Goal: Download file/media

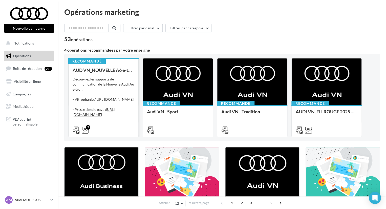
click at [134, 76] on div "AUD VN_NOUVELLE A6 e-tron Découvrez les supports de communication de la Nouvell…" at bounding box center [104, 99] width 62 height 64
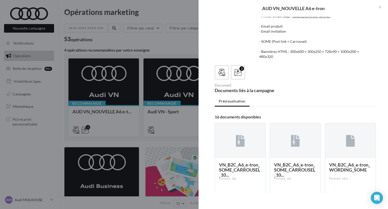
scroll to position [76, 0]
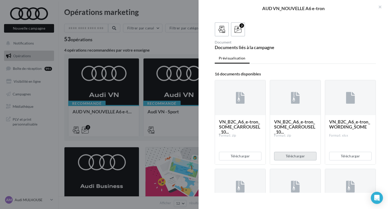
click at [284, 160] on button "Télécharger" at bounding box center [295, 156] width 42 height 9
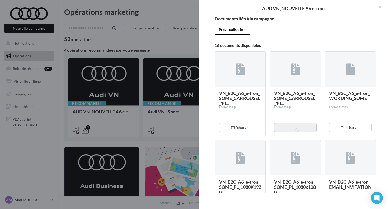
scroll to position [177, 0]
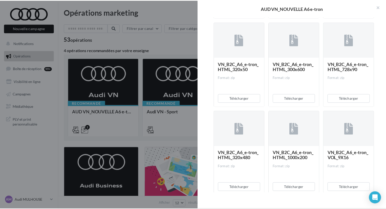
scroll to position [379, 0]
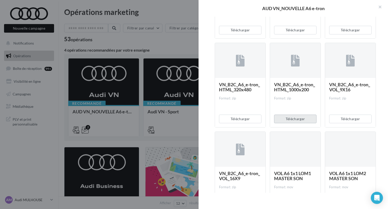
click at [279, 123] on button "Télécharger" at bounding box center [295, 118] width 42 height 9
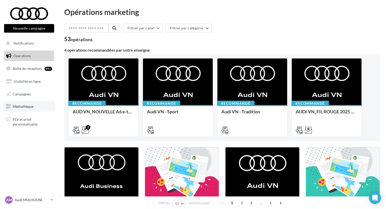
click at [20, 108] on span "Médiathèque" at bounding box center [23, 106] width 21 height 4
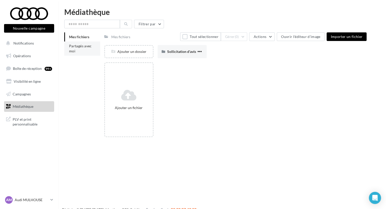
click at [75, 46] on span "Partagés avec moi" at bounding box center [80, 48] width 23 height 9
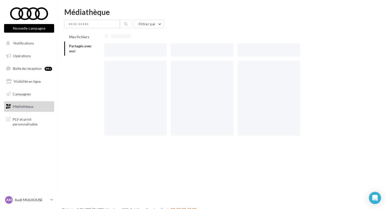
click at [90, 28] on div "Filtrer par Mes fichiers Partagés avec moi" at bounding box center [221, 82] width 315 height 124
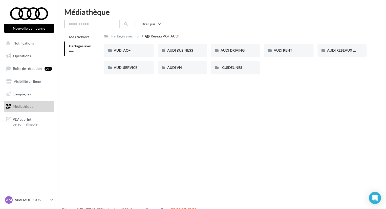
click at [94, 26] on input "text" at bounding box center [92, 24] width 56 height 9
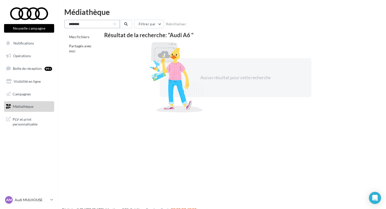
click at [94, 26] on input "*******" at bounding box center [92, 24] width 56 height 9
type input "*******"
click at [86, 48] on li "Partagés avec moi" at bounding box center [82, 48] width 36 height 14
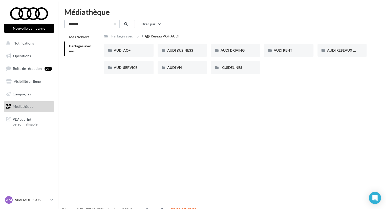
click at [86, 25] on input "*******" at bounding box center [92, 24] width 56 height 9
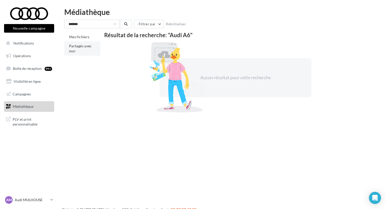
click at [75, 47] on span "Partagés avec moi" at bounding box center [80, 48] width 23 height 9
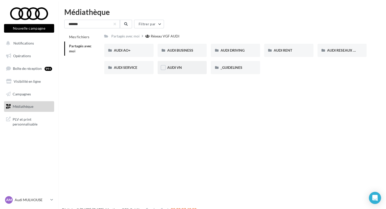
click at [177, 70] on div "AUDI VN" at bounding box center [182, 67] width 30 height 5
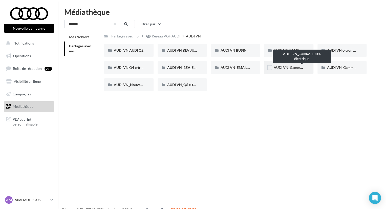
click at [295, 69] on span "AUDI VN_Gamme 100% électrique" at bounding box center [300, 67] width 55 height 4
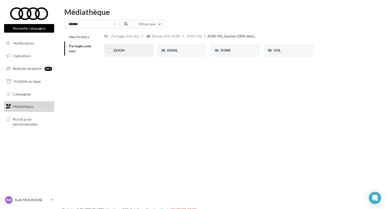
click at [128, 54] on div "DOOH" at bounding box center [128, 50] width 49 height 13
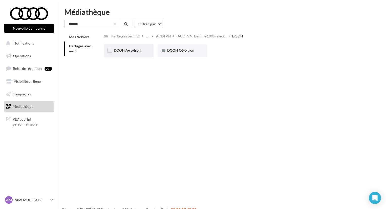
click at [128, 54] on div "DOOH A6 e-tron" at bounding box center [128, 50] width 49 height 13
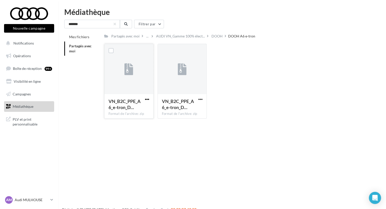
click at [148, 99] on span "button" at bounding box center [147, 99] width 4 height 4
click at [126, 107] on button "Télécharger" at bounding box center [125, 109] width 51 height 13
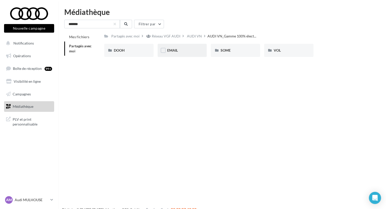
click at [167, 48] on div "EMAIL" at bounding box center [181, 50] width 49 height 13
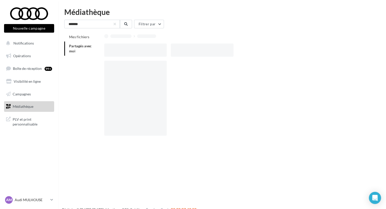
click at [167, 48] on div at bounding box center [137, 49] width 66 height 13
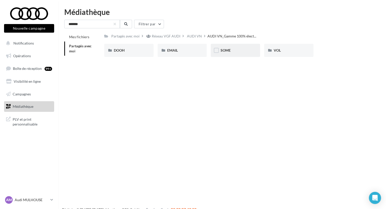
click at [220, 47] on div "SOME" at bounding box center [235, 50] width 49 height 13
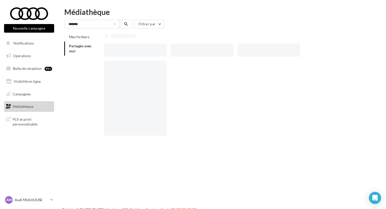
click at [220, 47] on div at bounding box center [202, 49] width 62 height 13
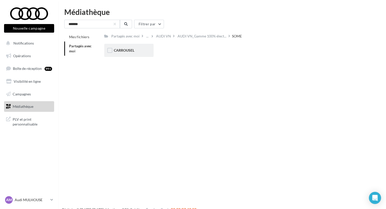
click at [123, 53] on div "CARROUSEL" at bounding box center [129, 50] width 30 height 5
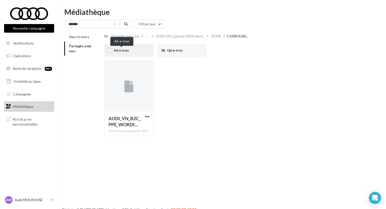
click at [123, 52] on span "A6 e-tron" at bounding box center [121, 50] width 15 height 4
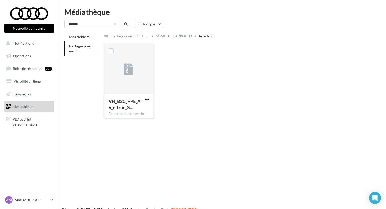
click at [149, 99] on span "button" at bounding box center [147, 99] width 4 height 4
click at [136, 106] on button "Télécharger" at bounding box center [125, 109] width 51 height 13
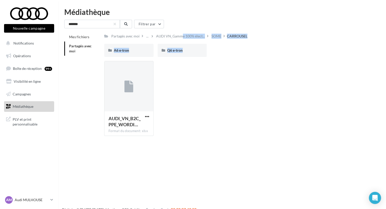
drag, startPoint x: 180, startPoint y: 38, endPoint x: 232, endPoint y: 86, distance: 70.7
click at [243, 89] on div "Partagés avec moi ... AUDI VN_Gamme 100% élect... SOME CARROUSEL Rs Partagé par…" at bounding box center [235, 85] width 262 height 107
click at [133, 52] on div "A6 e-tron" at bounding box center [129, 50] width 30 height 5
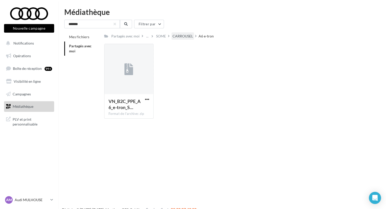
click at [176, 38] on div "CARROUSEL" at bounding box center [182, 36] width 20 height 5
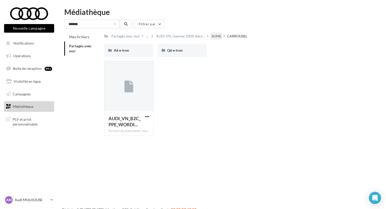
click at [217, 37] on div "SOME" at bounding box center [216, 36] width 10 height 5
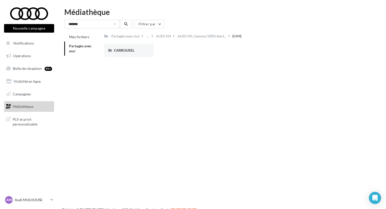
click at [198, 32] on div "******* Filtrer par Mes fichiers Partagés avec moi Partagés avec moi ... AUDI V…" at bounding box center [221, 42] width 315 height 44
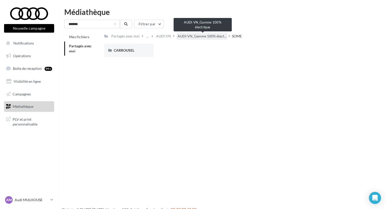
click at [195, 36] on span "AUDI VN_Gamme 100% élect..." at bounding box center [201, 36] width 49 height 5
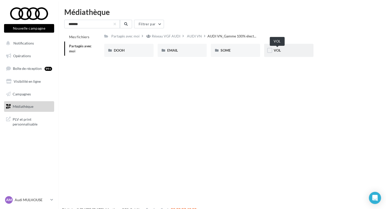
click at [278, 51] on span "VOL" at bounding box center [276, 50] width 7 height 4
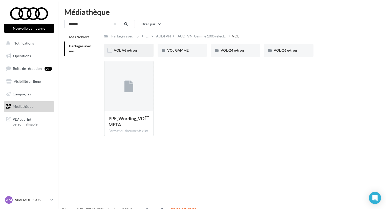
click at [146, 52] on div "VOL A6 e-tron" at bounding box center [128, 50] width 49 height 13
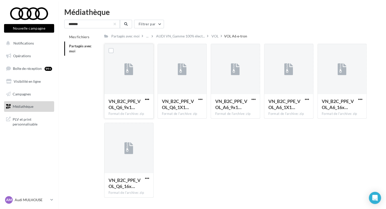
click at [146, 100] on span "button" at bounding box center [147, 99] width 4 height 4
click at [129, 108] on button "Télécharger" at bounding box center [125, 109] width 51 height 13
drag, startPoint x: 71, startPoint y: 45, endPoint x: 109, endPoint y: 46, distance: 38.2
click at [71, 45] on span "Partagés avec moi" at bounding box center [80, 48] width 23 height 9
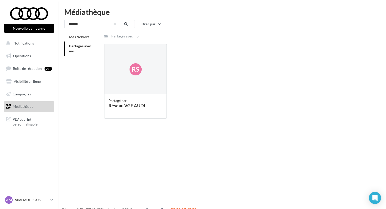
click at [128, 39] on div "Partagés avec moi" at bounding box center [125, 36] width 28 height 5
click at [86, 49] on li "Partagés avec moi" at bounding box center [82, 48] width 36 height 14
drag, startPoint x: 98, startPoint y: 22, endPoint x: 10, endPoint y: 21, distance: 87.7
click at [10, 21] on div "Nouvelle campagne Nouvelle campagne Notifications Opérations Boîte de réception…" at bounding box center [193, 112] width 386 height 209
click at [70, 49] on span "Partagés avec moi" at bounding box center [80, 48] width 23 height 9
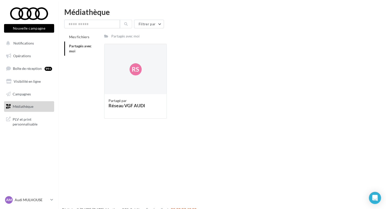
click at [70, 49] on span "Partagés avec moi" at bounding box center [80, 48] width 23 height 9
click at [72, 38] on span "Mes fichiers" at bounding box center [79, 37] width 20 height 4
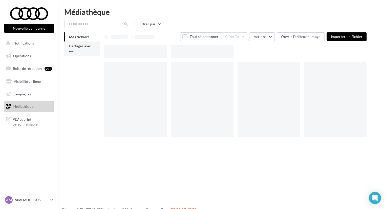
click at [70, 48] on span "Partagés avec moi" at bounding box center [80, 48] width 23 height 9
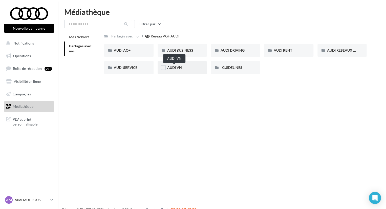
click at [176, 67] on span "AUDI VN" at bounding box center [174, 67] width 15 height 4
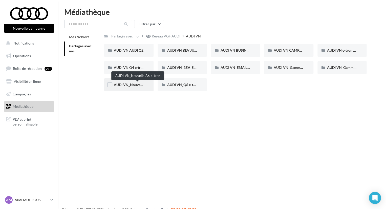
click at [134, 85] on span "AUDI VN_Nouvelle A6 e-tron" at bounding box center [137, 84] width 46 height 4
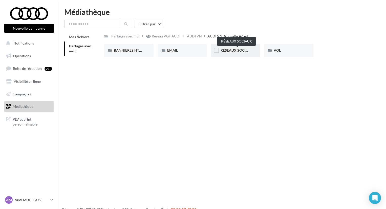
click at [246, 49] on span "RÉSEAUX SOCIAUX" at bounding box center [236, 50] width 32 height 4
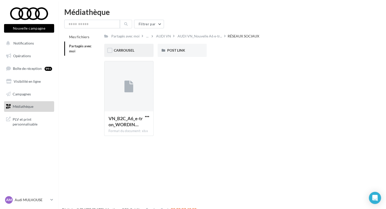
click at [128, 55] on div "CARROUSEL" at bounding box center [128, 50] width 49 height 13
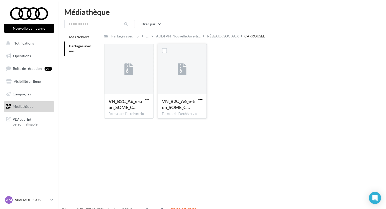
click at [199, 99] on span "button" at bounding box center [200, 99] width 4 height 4
click at [183, 105] on button "Télécharger" at bounding box center [178, 109] width 51 height 13
click at [20, 109] on link "Médiathèque" at bounding box center [29, 106] width 52 height 11
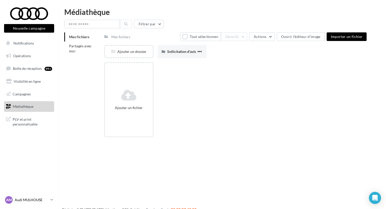
click at [34, 198] on p "Audi MULHOUSE" at bounding box center [32, 199] width 34 height 5
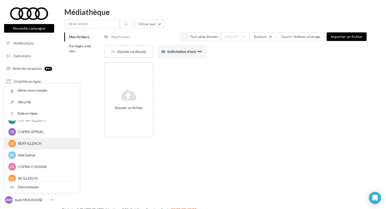
scroll to position [19, 0]
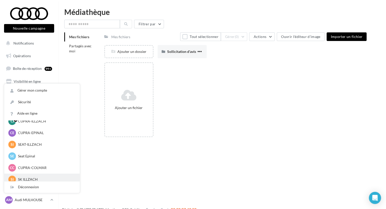
click at [36, 178] on p "SK ILLZACH" at bounding box center [46, 179] width 56 height 5
